Goal: Obtain resource: Obtain resource

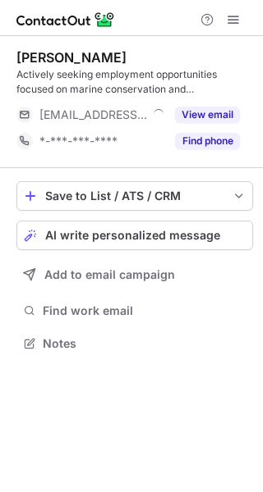
scroll to position [332, 263]
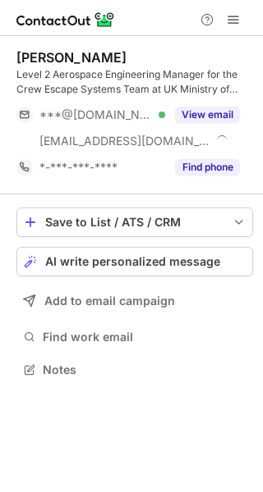
scroll to position [359, 263]
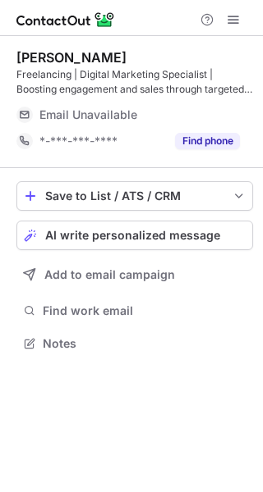
scroll to position [332, 263]
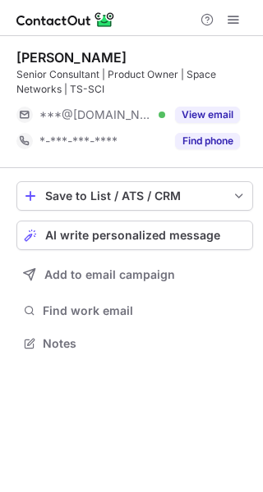
scroll to position [332, 263]
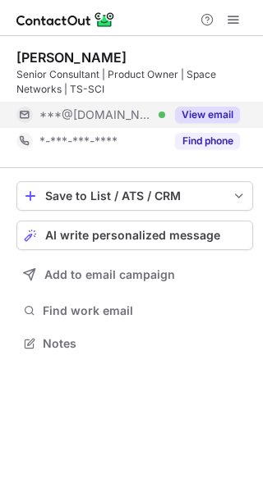
click at [195, 112] on button "View email" at bounding box center [207, 115] width 65 height 16
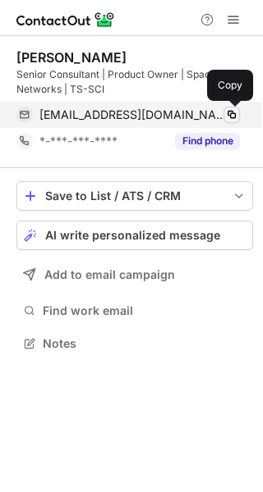
click at [230, 113] on span at bounding box center [231, 114] width 13 height 13
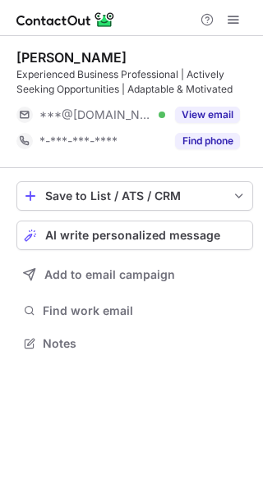
scroll to position [332, 263]
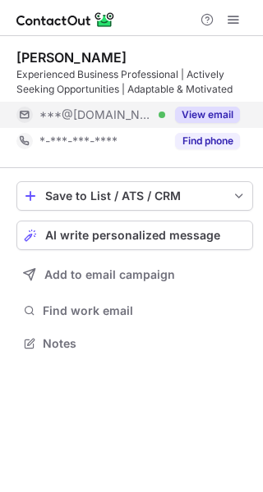
click at [231, 108] on button "View email" at bounding box center [207, 115] width 65 height 16
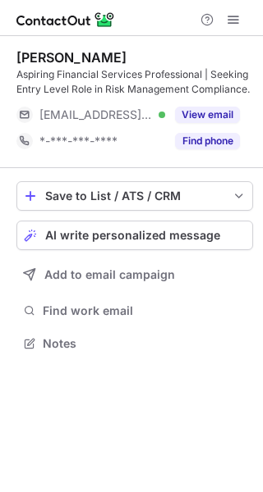
scroll to position [332, 263]
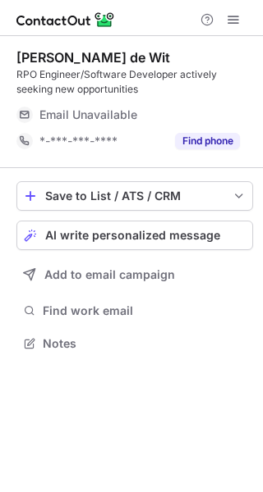
scroll to position [332, 263]
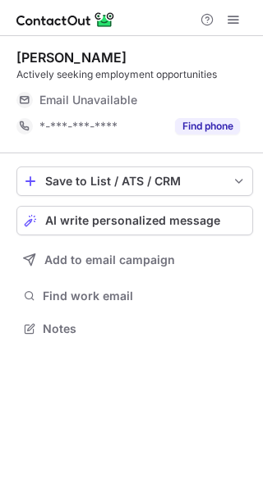
scroll to position [318, 263]
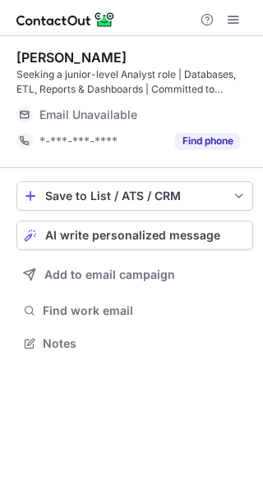
scroll to position [332, 263]
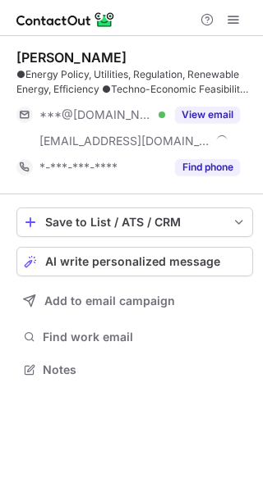
scroll to position [359, 263]
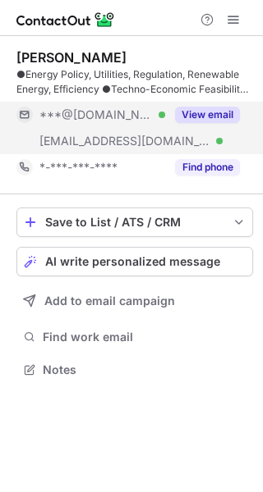
drag, startPoint x: 207, startPoint y: 112, endPoint x: 225, endPoint y: 116, distance: 18.5
click at [225, 116] on button "View email" at bounding box center [207, 115] width 65 height 16
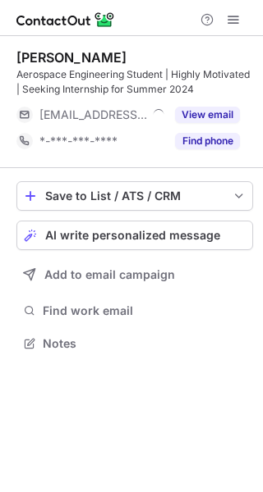
scroll to position [332, 263]
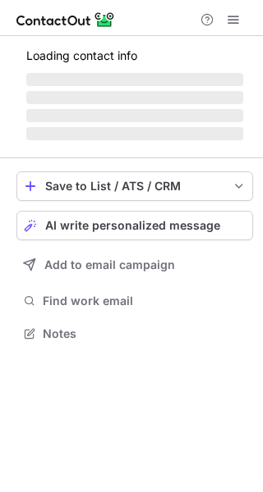
scroll to position [359, 263]
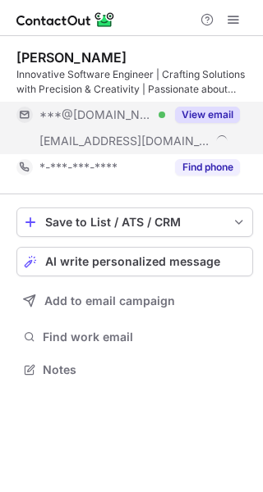
click at [208, 110] on button "View email" at bounding box center [207, 115] width 65 height 16
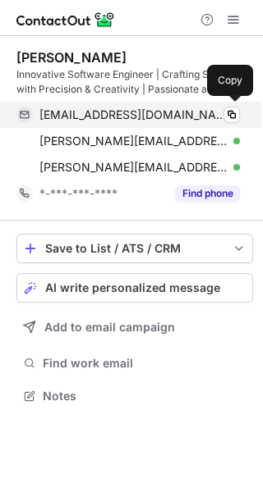
scroll to position [385, 263]
click at [225, 116] on span at bounding box center [231, 114] width 13 height 13
click at [231, 120] on span at bounding box center [231, 114] width 13 height 13
click at [231, 113] on span at bounding box center [231, 114] width 13 height 13
click at [223, 118] on button at bounding box center [231, 115] width 16 height 16
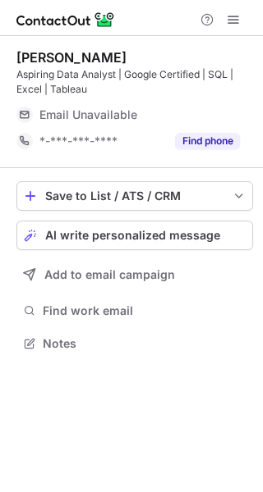
scroll to position [332, 263]
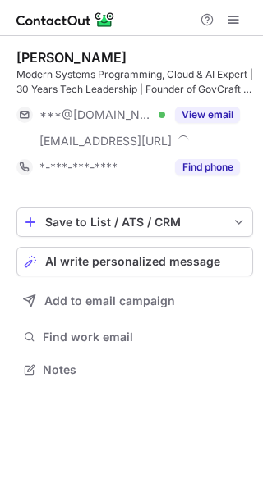
scroll to position [359, 263]
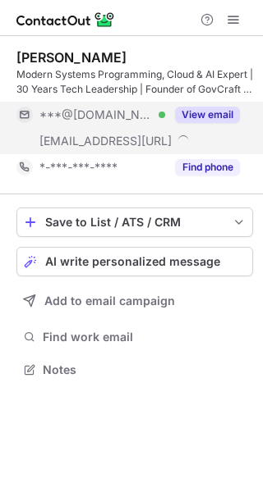
click at [217, 112] on button "View email" at bounding box center [207, 115] width 65 height 16
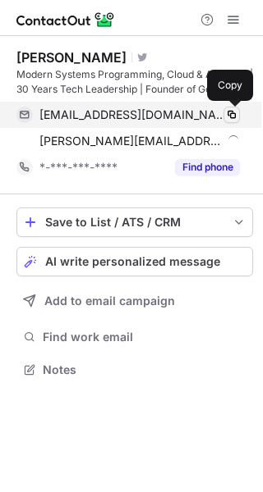
click at [230, 115] on span at bounding box center [231, 114] width 13 height 13
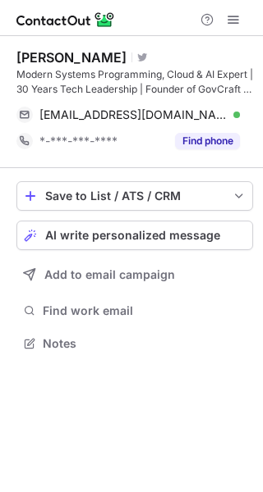
scroll to position [332, 263]
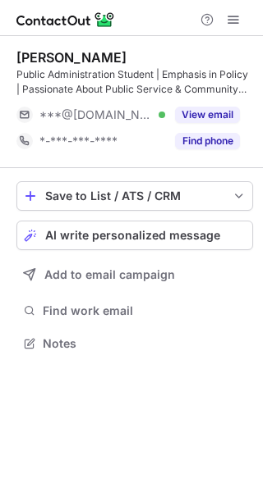
scroll to position [332, 263]
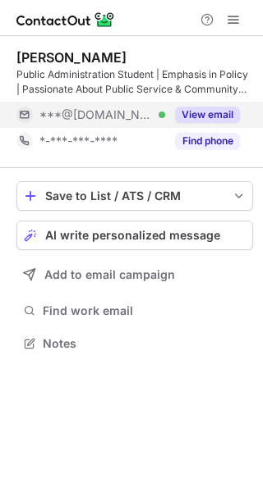
click at [212, 108] on button "View email" at bounding box center [207, 115] width 65 height 16
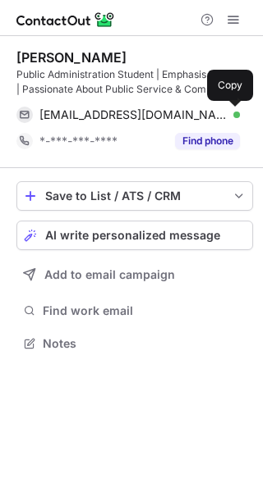
click at [229, 113] on span at bounding box center [231, 114] width 13 height 13
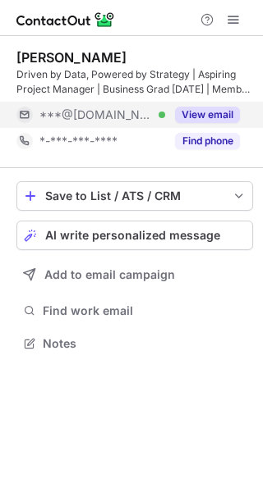
scroll to position [332, 263]
click at [216, 115] on button "View email" at bounding box center [207, 115] width 65 height 16
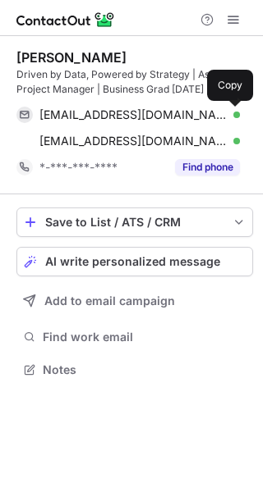
scroll to position [359, 263]
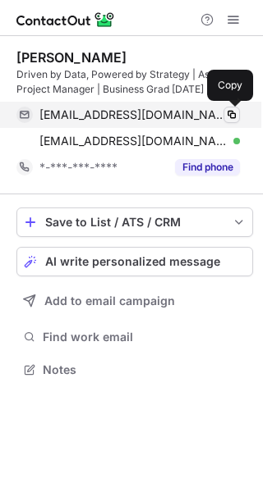
click at [229, 115] on span at bounding box center [231, 114] width 13 height 13
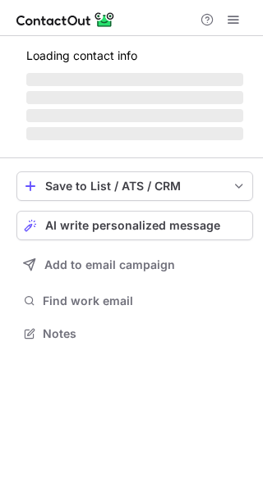
scroll to position [318, 263]
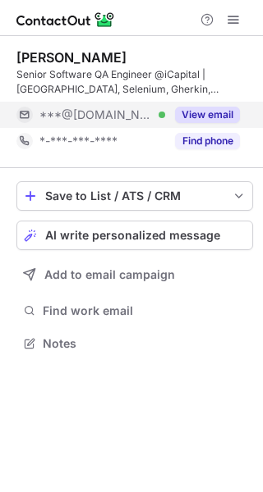
scroll to position [332, 263]
click at [197, 117] on button "View email" at bounding box center [207, 115] width 65 height 16
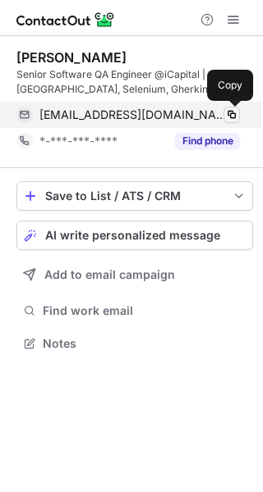
click at [233, 118] on span at bounding box center [231, 114] width 13 height 13
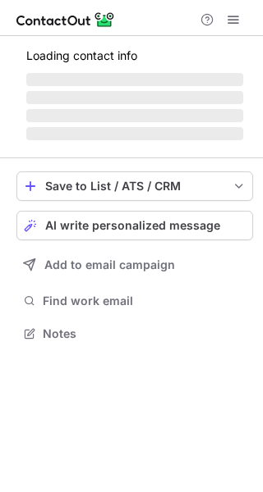
scroll to position [332, 263]
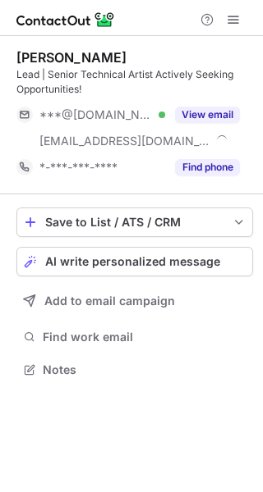
scroll to position [359, 263]
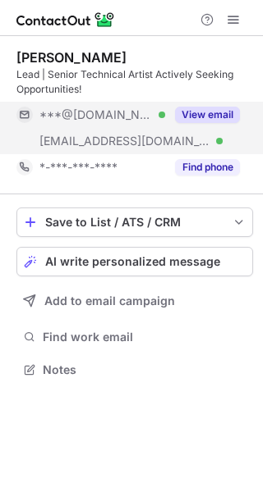
click at [208, 106] on div "View email" at bounding box center [202, 115] width 75 height 26
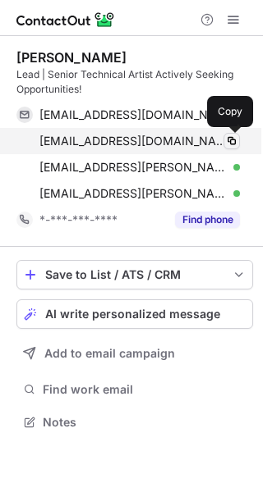
click at [232, 134] on button at bounding box center [231, 141] width 16 height 16
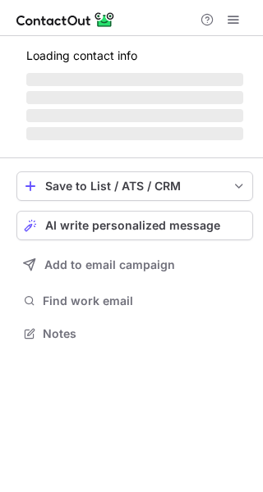
scroll to position [318, 263]
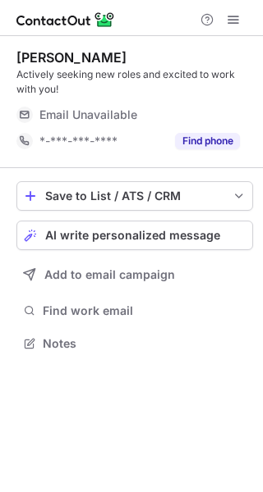
scroll to position [332, 263]
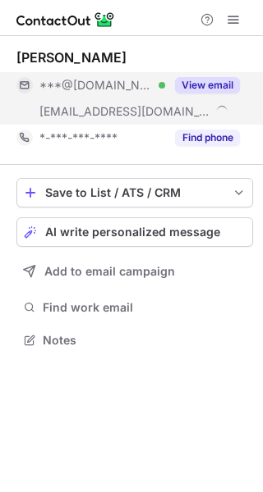
scroll to position [329, 263]
click at [194, 84] on button "View email" at bounding box center [207, 85] width 65 height 16
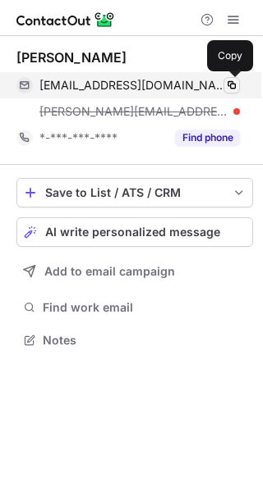
click at [234, 87] on span at bounding box center [231, 85] width 13 height 13
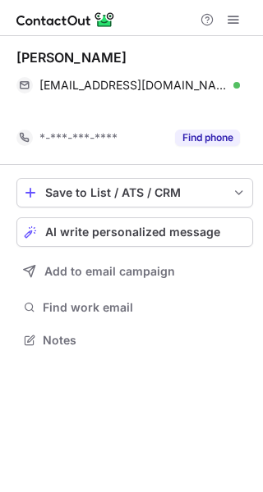
scroll to position [303, 263]
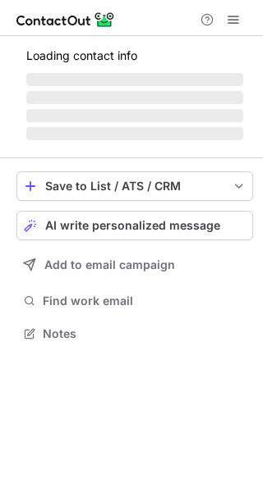
scroll to position [318, 263]
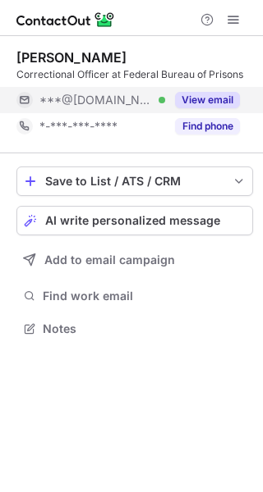
click at [219, 98] on button "View email" at bounding box center [207, 100] width 65 height 16
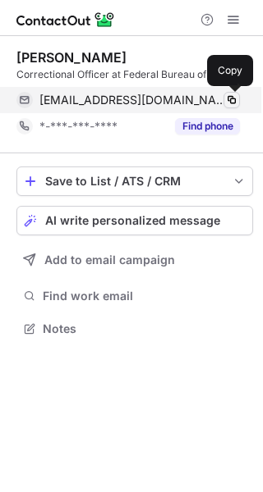
click at [230, 98] on span at bounding box center [231, 100] width 13 height 13
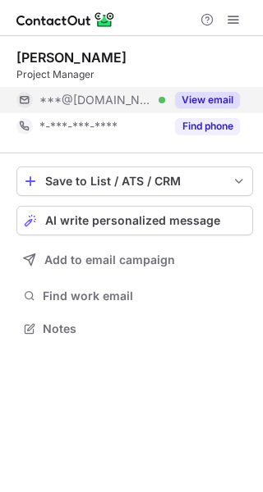
scroll to position [318, 263]
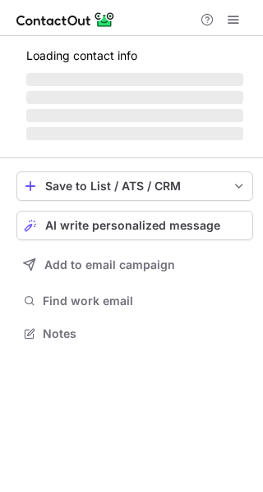
scroll to position [318, 263]
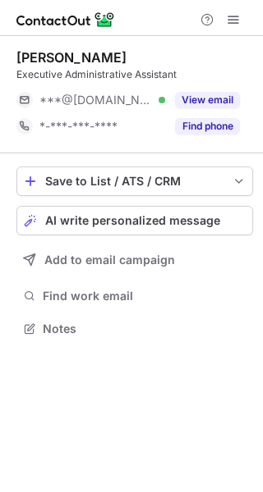
scroll to position [318, 263]
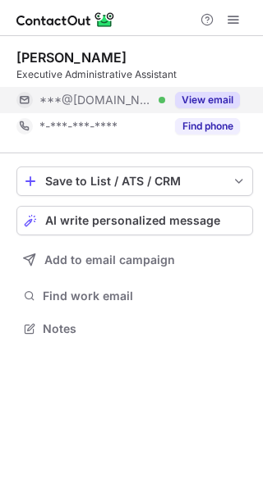
click at [225, 99] on button "View email" at bounding box center [207, 100] width 65 height 16
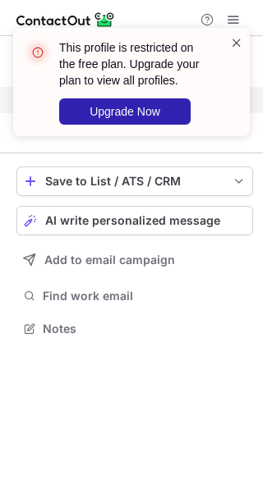
click at [239, 43] on span at bounding box center [236, 42] width 13 height 16
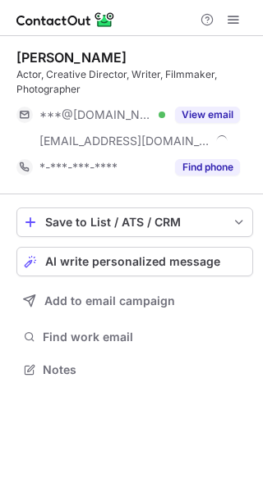
scroll to position [359, 263]
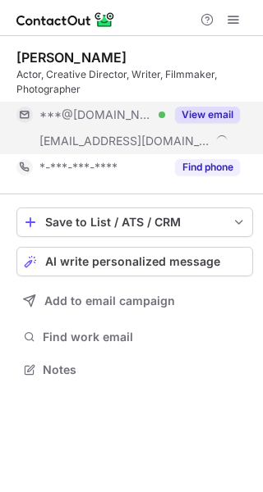
click at [213, 113] on button "View email" at bounding box center [207, 115] width 65 height 16
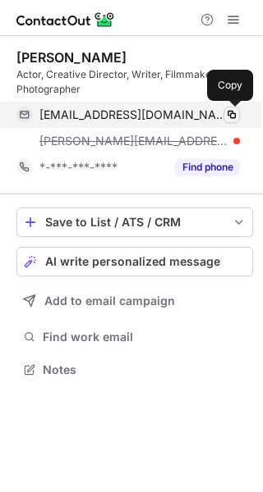
click at [229, 115] on span at bounding box center [231, 114] width 13 height 13
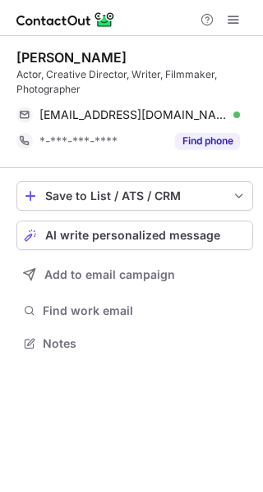
scroll to position [332, 263]
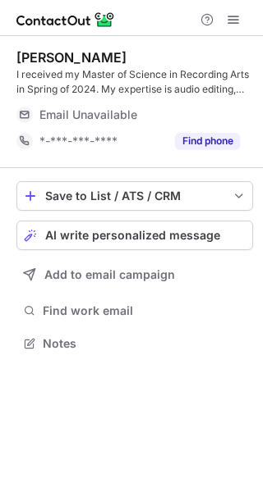
scroll to position [332, 263]
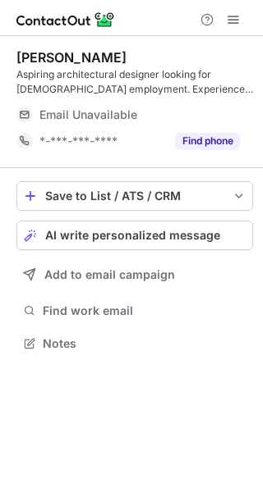
scroll to position [332, 263]
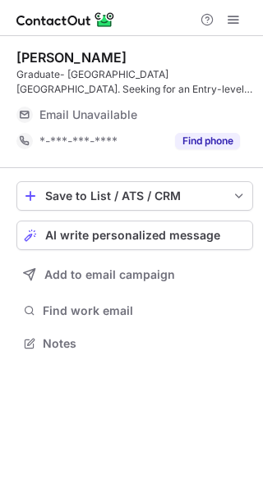
scroll to position [332, 263]
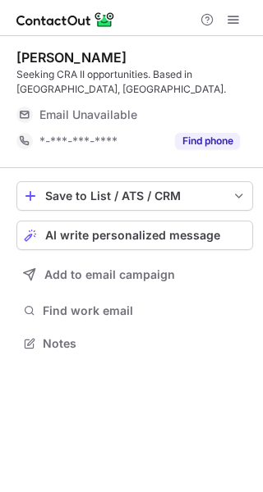
scroll to position [332, 263]
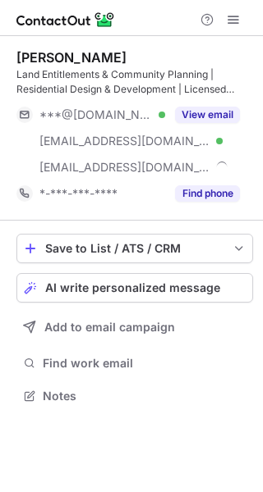
scroll to position [385, 263]
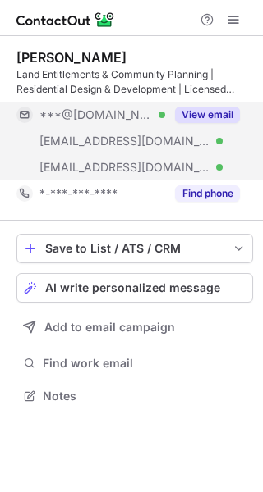
click at [218, 113] on button "View email" at bounding box center [207, 115] width 65 height 16
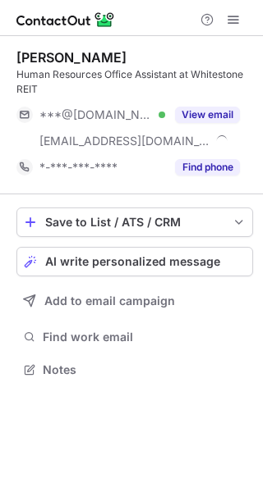
scroll to position [359, 263]
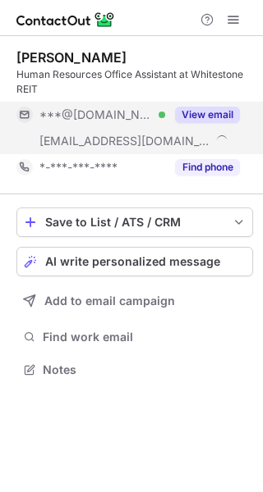
click at [195, 111] on button "View email" at bounding box center [207, 115] width 65 height 16
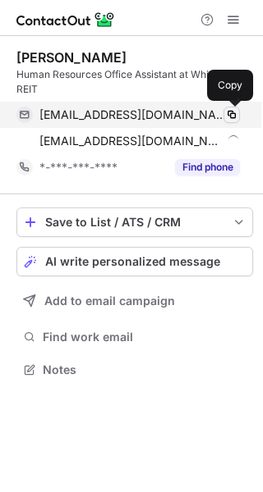
click at [227, 113] on span at bounding box center [231, 114] width 13 height 13
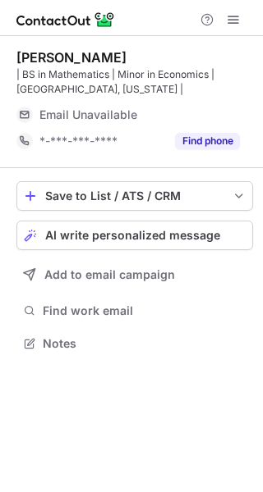
scroll to position [332, 263]
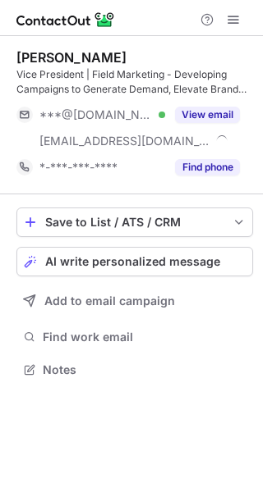
scroll to position [359, 263]
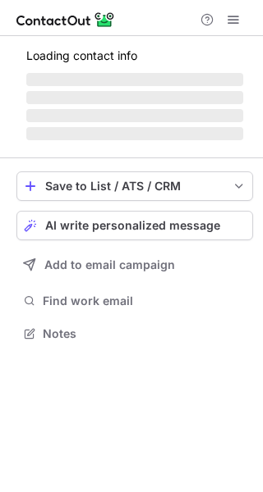
scroll to position [370, 263]
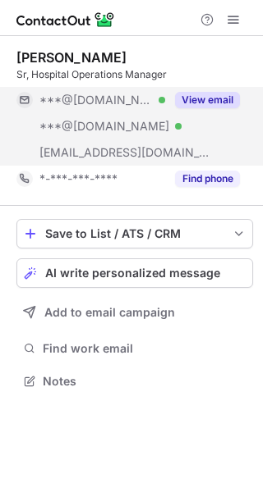
click at [221, 102] on button "View email" at bounding box center [207, 100] width 65 height 16
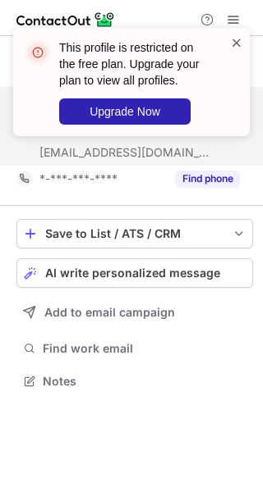
click at [240, 45] on span at bounding box center [236, 42] width 13 height 16
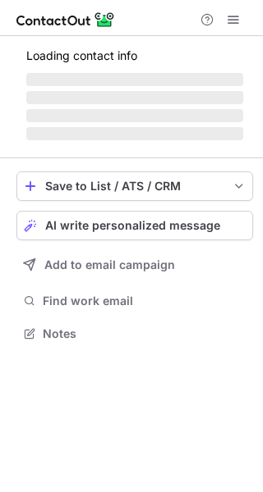
scroll to position [332, 263]
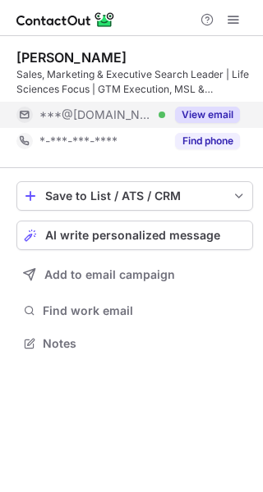
click at [200, 110] on button "View email" at bounding box center [207, 115] width 65 height 16
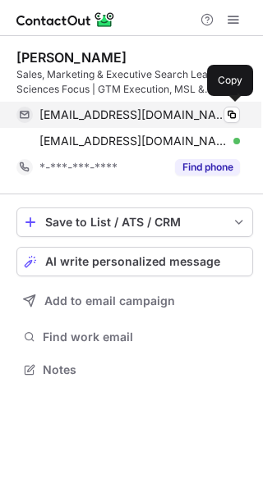
scroll to position [359, 263]
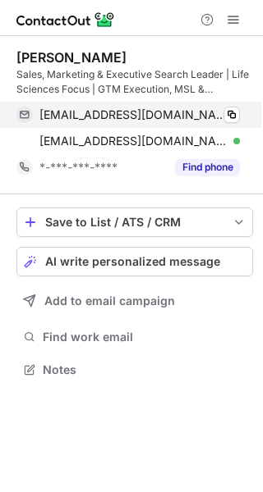
click at [231, 123] on div "vkendalphotography@gmail.com Verified Copy" at bounding box center [127, 115] width 223 height 26
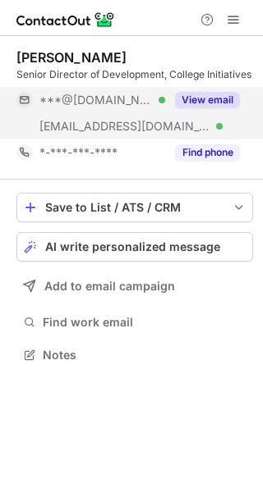
scroll to position [344, 263]
click at [205, 98] on button "View email" at bounding box center [207, 100] width 65 height 16
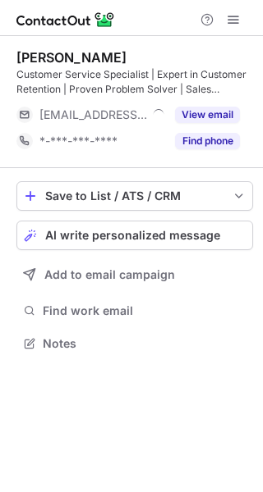
scroll to position [332, 263]
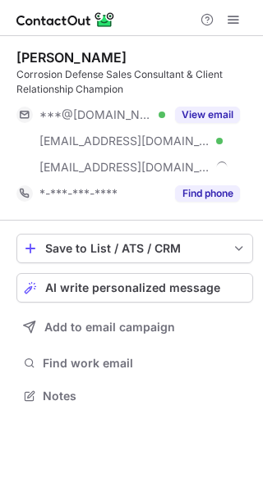
scroll to position [385, 263]
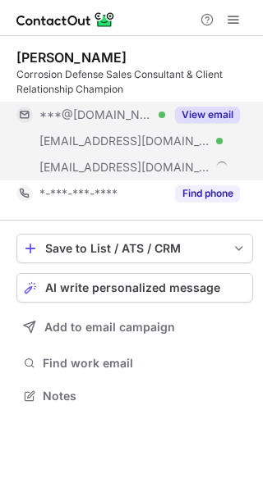
click at [218, 112] on button "View email" at bounding box center [207, 115] width 65 height 16
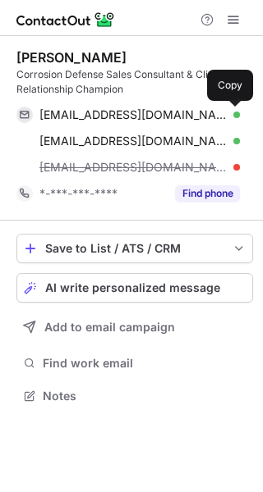
click at [235, 117] on span at bounding box center [231, 114] width 13 height 13
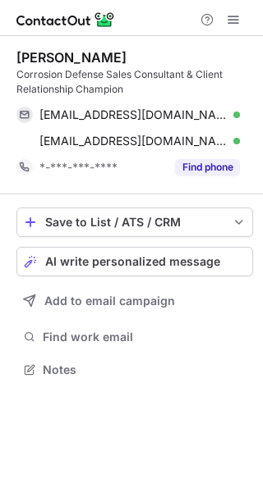
scroll to position [359, 263]
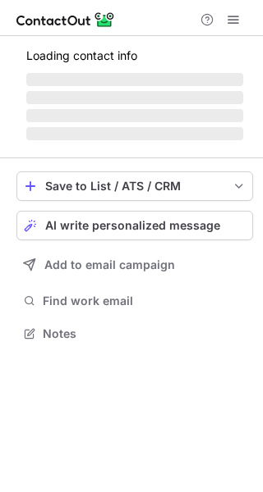
scroll to position [332, 263]
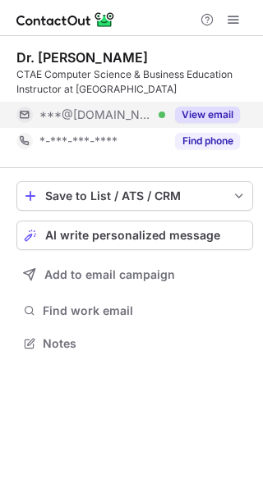
click at [195, 117] on button "View email" at bounding box center [207, 115] width 65 height 16
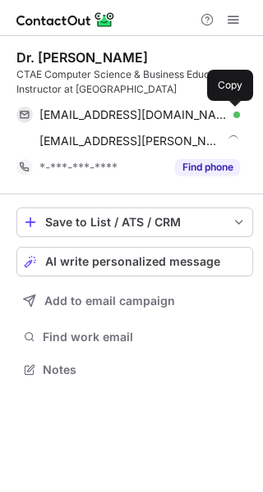
scroll to position [359, 263]
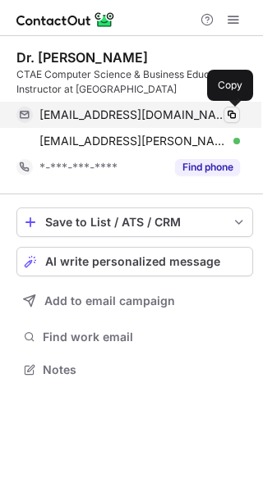
click at [231, 115] on span at bounding box center [231, 114] width 13 height 13
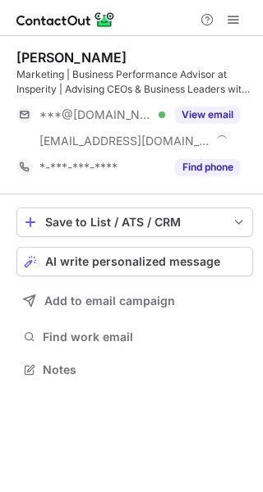
scroll to position [359, 263]
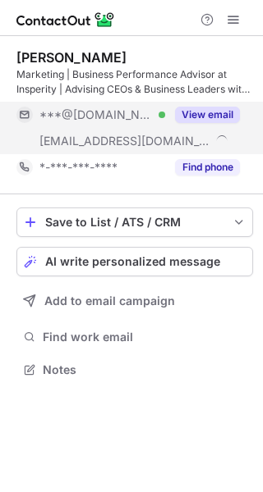
click at [219, 117] on button "View email" at bounding box center [207, 115] width 65 height 16
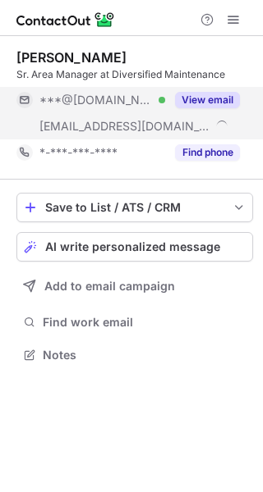
scroll to position [344, 263]
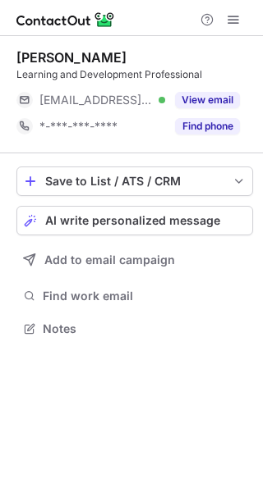
scroll to position [318, 263]
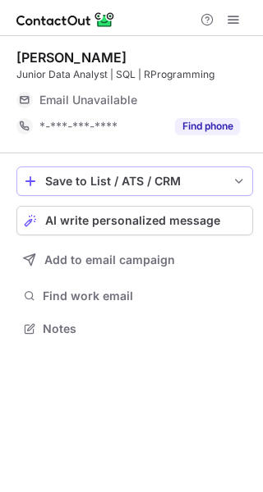
scroll to position [318, 263]
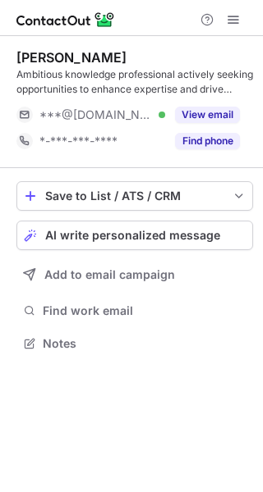
scroll to position [332, 263]
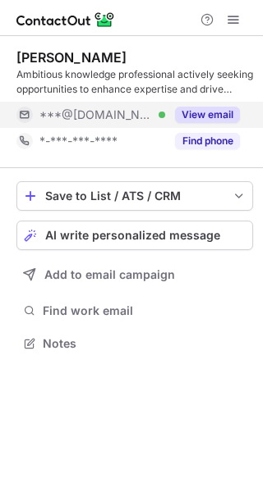
drag, startPoint x: 217, startPoint y: 112, endPoint x: 230, endPoint y: 119, distance: 14.0
click at [230, 119] on button "View email" at bounding box center [207, 115] width 65 height 16
click at [230, 119] on div "***@[DOMAIN_NAME]" at bounding box center [139, 115] width 200 height 15
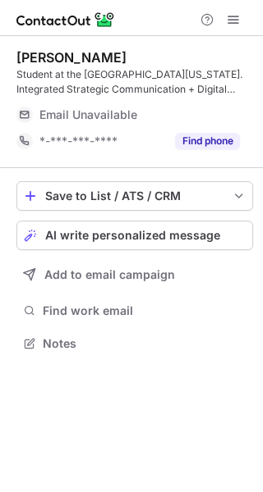
scroll to position [332, 263]
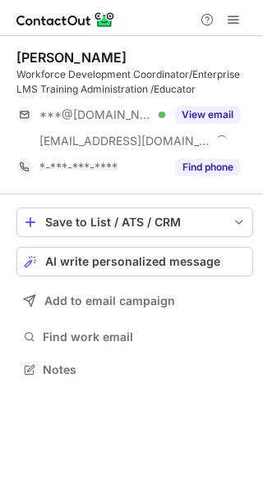
scroll to position [359, 263]
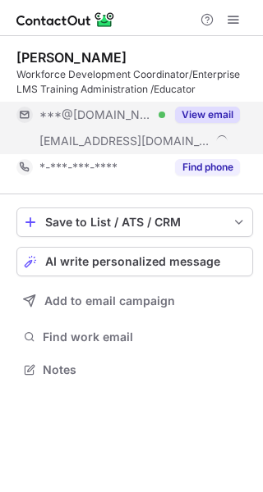
click at [222, 121] on button "View email" at bounding box center [207, 115] width 65 height 16
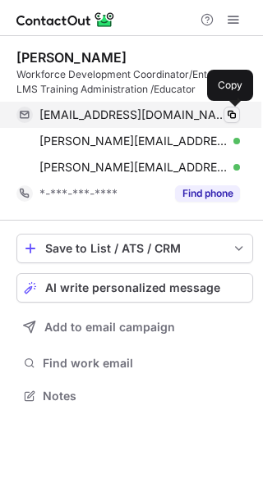
scroll to position [385, 263]
click at [228, 117] on span at bounding box center [231, 114] width 13 height 13
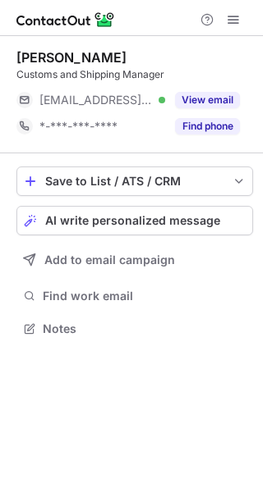
scroll to position [318, 263]
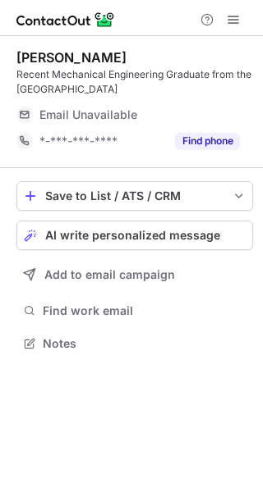
scroll to position [332, 263]
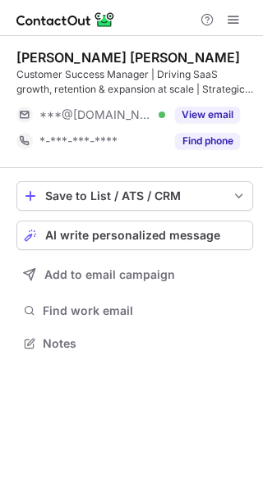
scroll to position [332, 263]
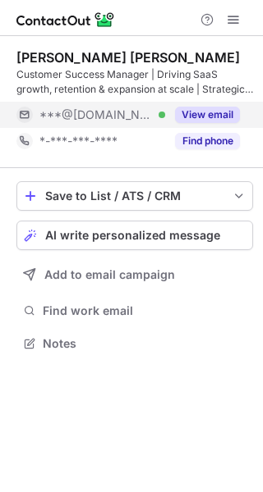
click at [207, 111] on button "View email" at bounding box center [207, 115] width 65 height 16
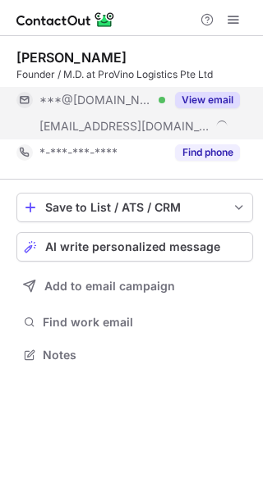
scroll to position [344, 263]
click at [217, 104] on button "View email" at bounding box center [207, 100] width 65 height 16
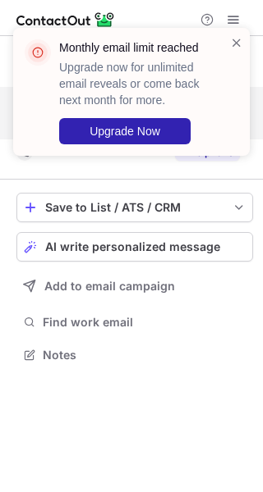
click at [229, 38] on div "Monthly email limit reached Upgrade now for unlimited email reveals or come bac…" at bounding box center [125, 91] width 210 height 115
click at [242, 47] on span at bounding box center [236, 42] width 13 height 16
